Goal: Check status: Check status

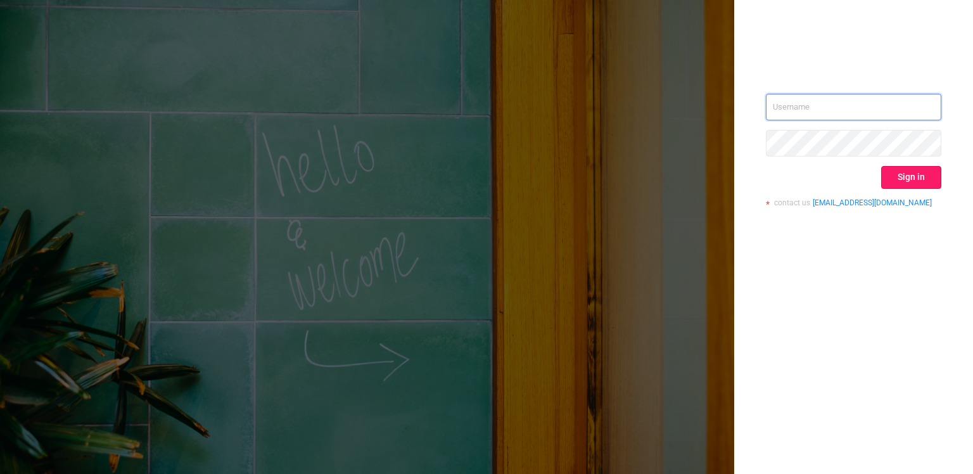
type input "[PERSON_NAME][EMAIL_ADDRESS][DOMAIN_NAME]"
click at [925, 177] on button "Sign in" at bounding box center [911, 177] width 60 height 23
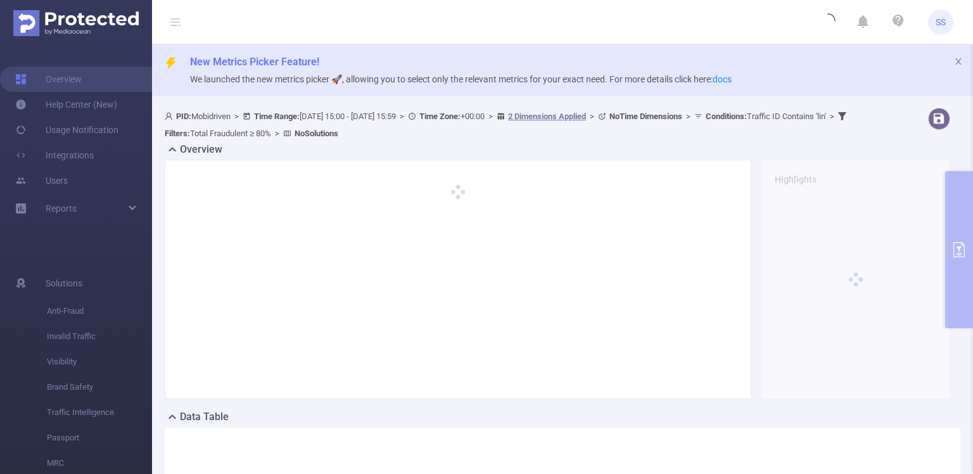
click at [957, 241] on div "PID: Mobidriven > Time Range: [DATE] 15:00 - [DATE] 15:59 > Time Zone: +00:00 >…" at bounding box center [562, 373] width 821 height 541
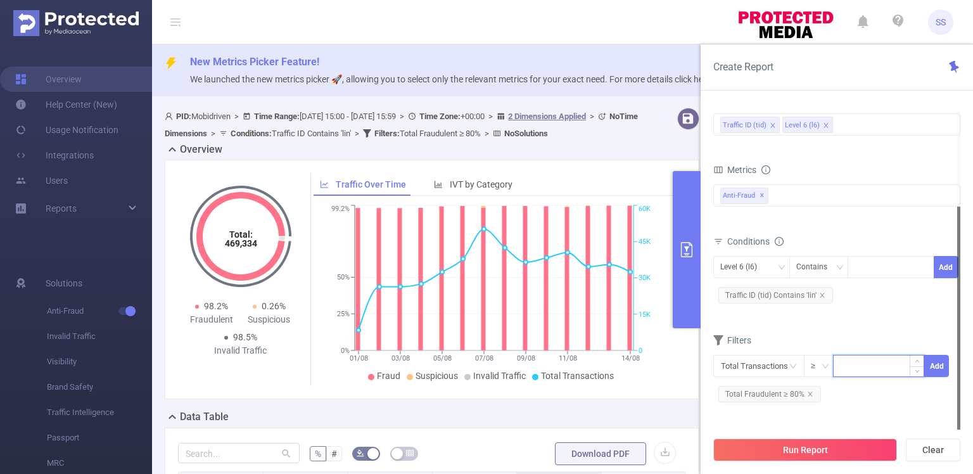
click at [855, 357] on input at bounding box center [879, 364] width 90 height 19
type input "50"
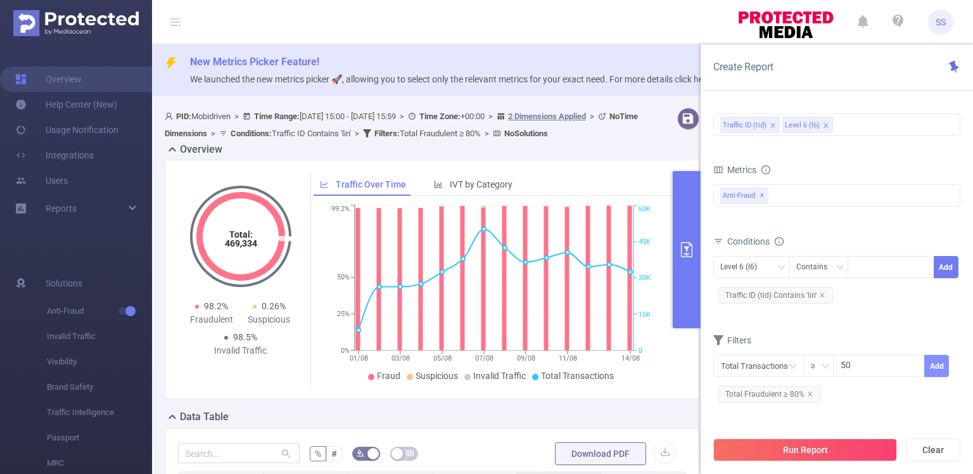
click at [939, 357] on button "Add" at bounding box center [937, 366] width 25 height 22
click at [904, 321] on form "Dimensions Traffic ID (tid) Level 6 (l6) Metrics Total Fraudulent Bot/Virus Hos…" at bounding box center [837, 252] width 247 height 325
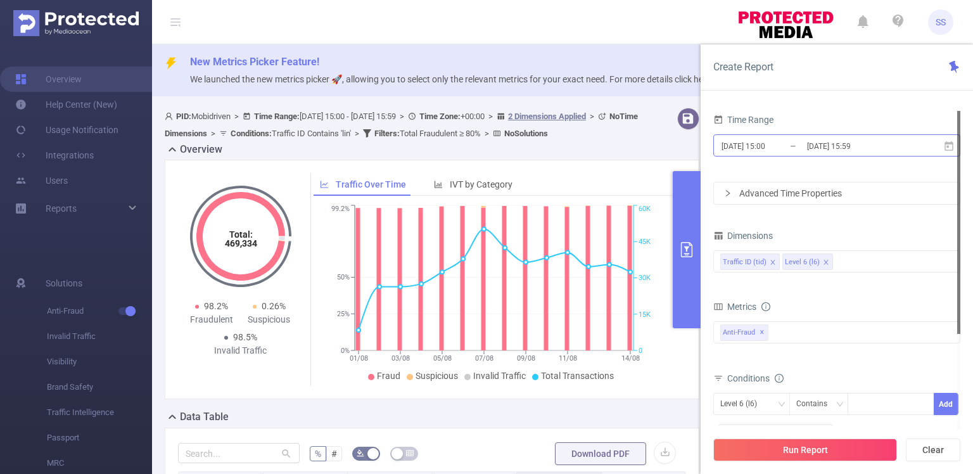
click at [835, 142] on input "2025-08-14 15:59" at bounding box center [857, 146] width 103 height 17
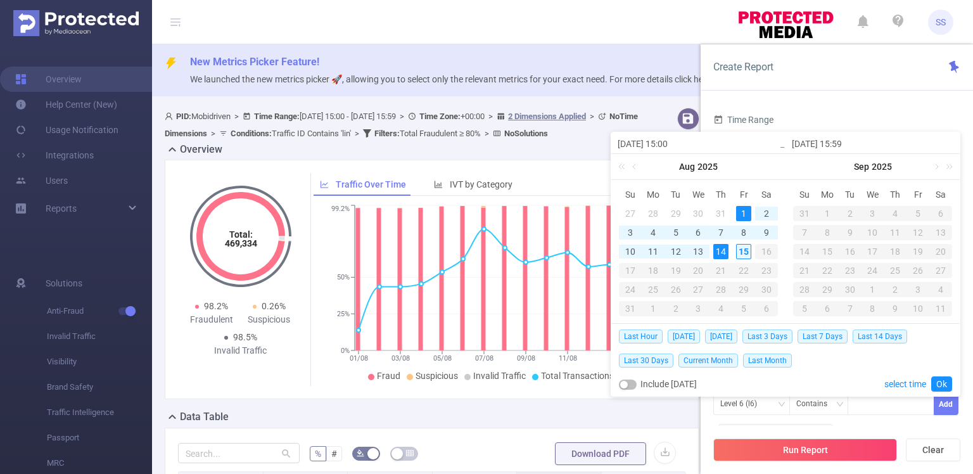
click at [742, 248] on div "15" at bounding box center [743, 251] width 15 height 15
click at [742, 217] on div "1" at bounding box center [743, 213] width 15 height 15
type input "2025-08-15 15:59"
click at [944, 385] on link "Ok" at bounding box center [941, 383] width 21 height 15
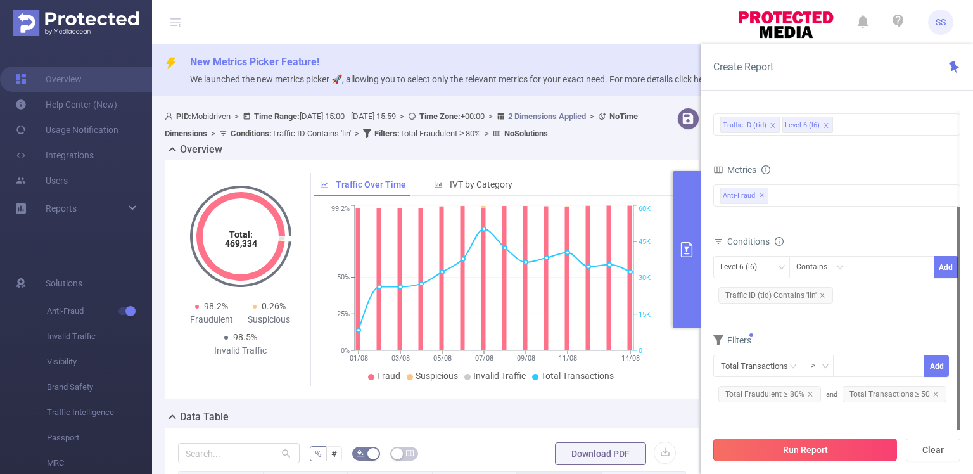
click at [812, 451] on button "Run Report" at bounding box center [806, 449] width 184 height 23
